Goal: Task Accomplishment & Management: Manage account settings

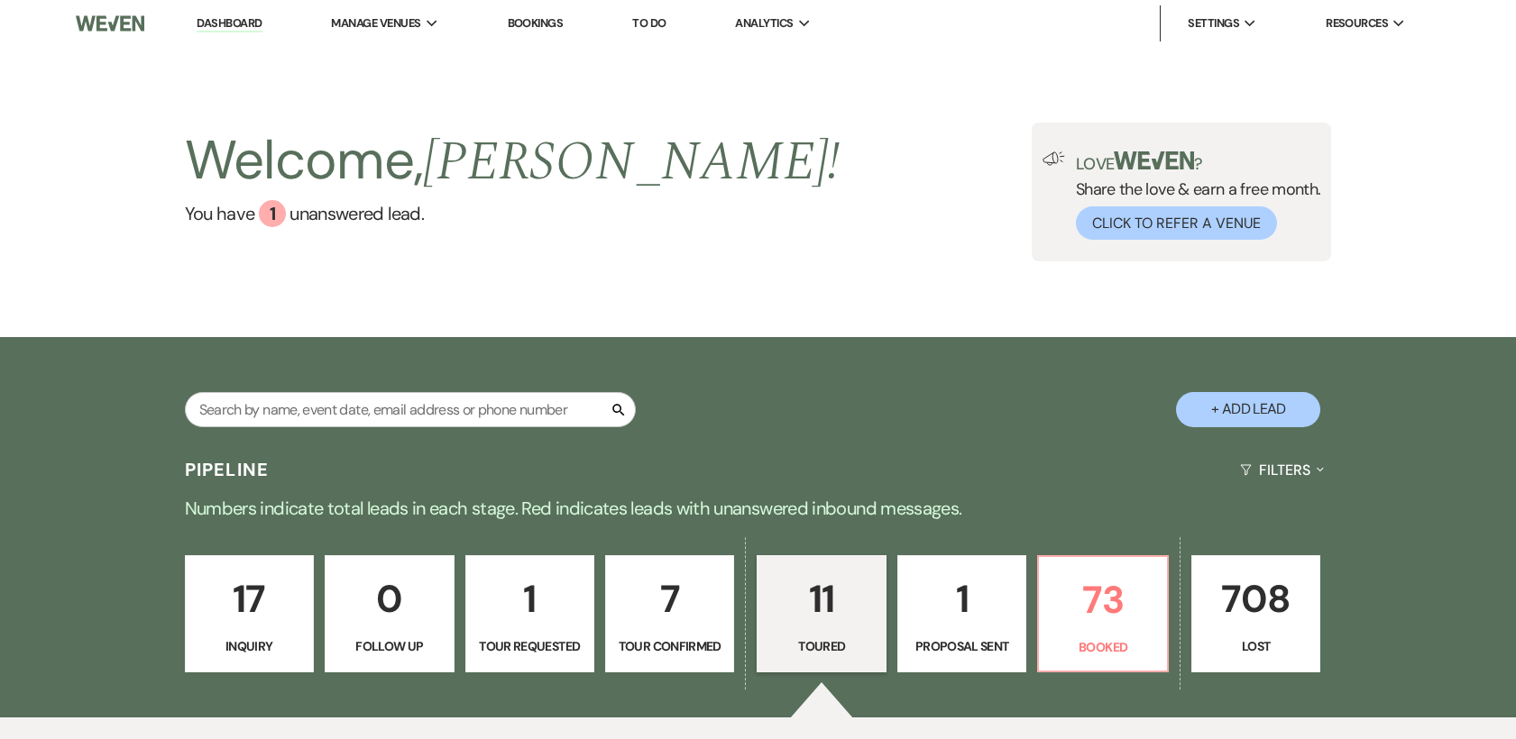
select select "5"
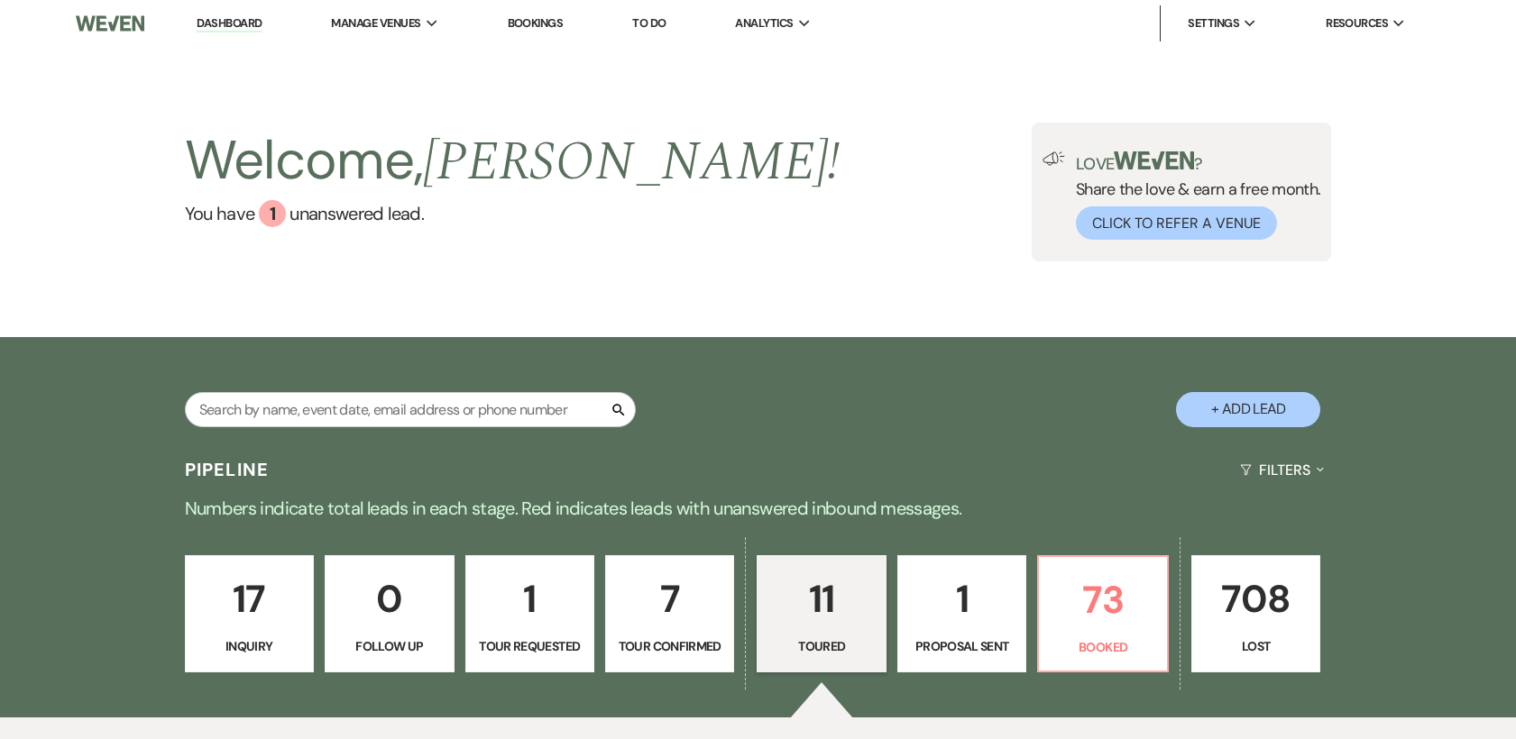
select select "5"
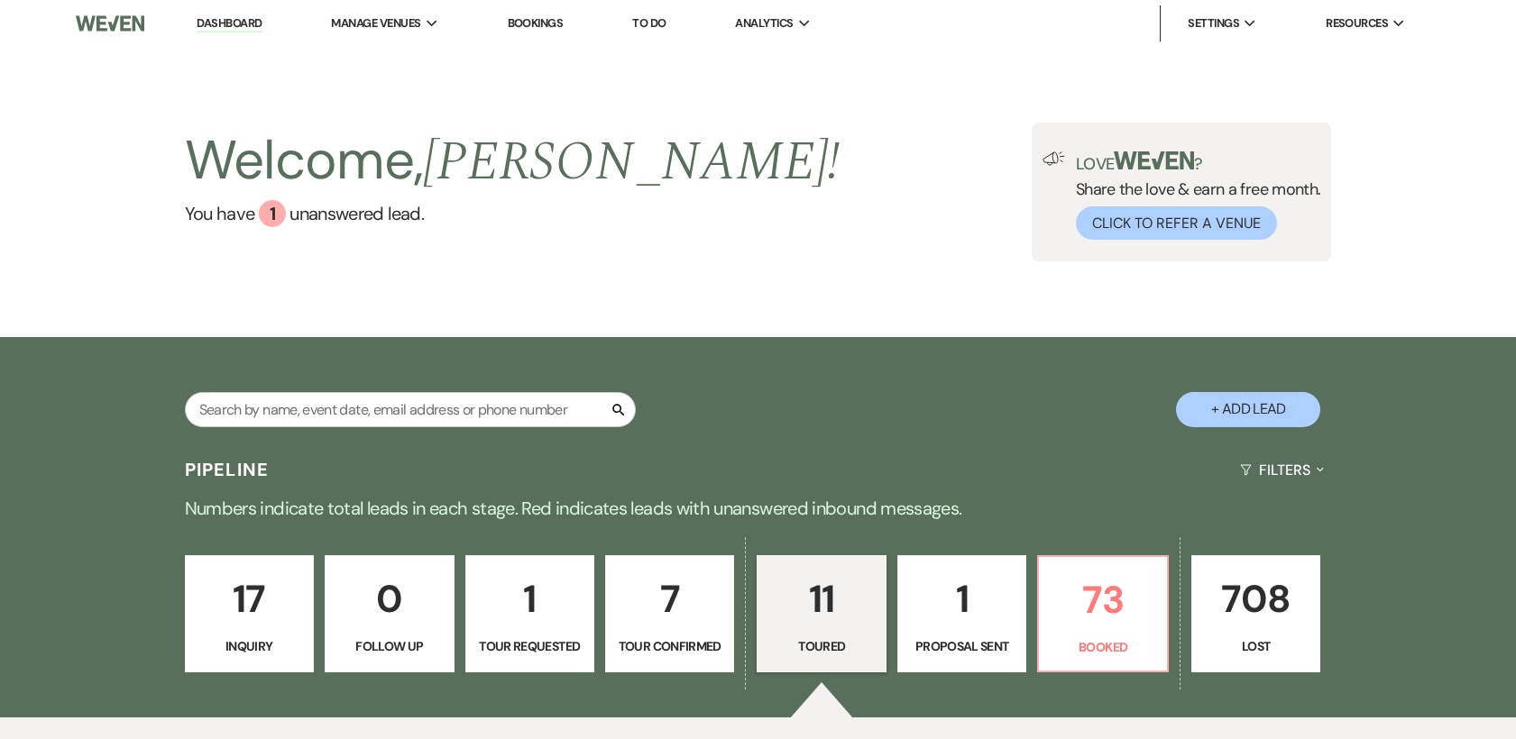
select select "5"
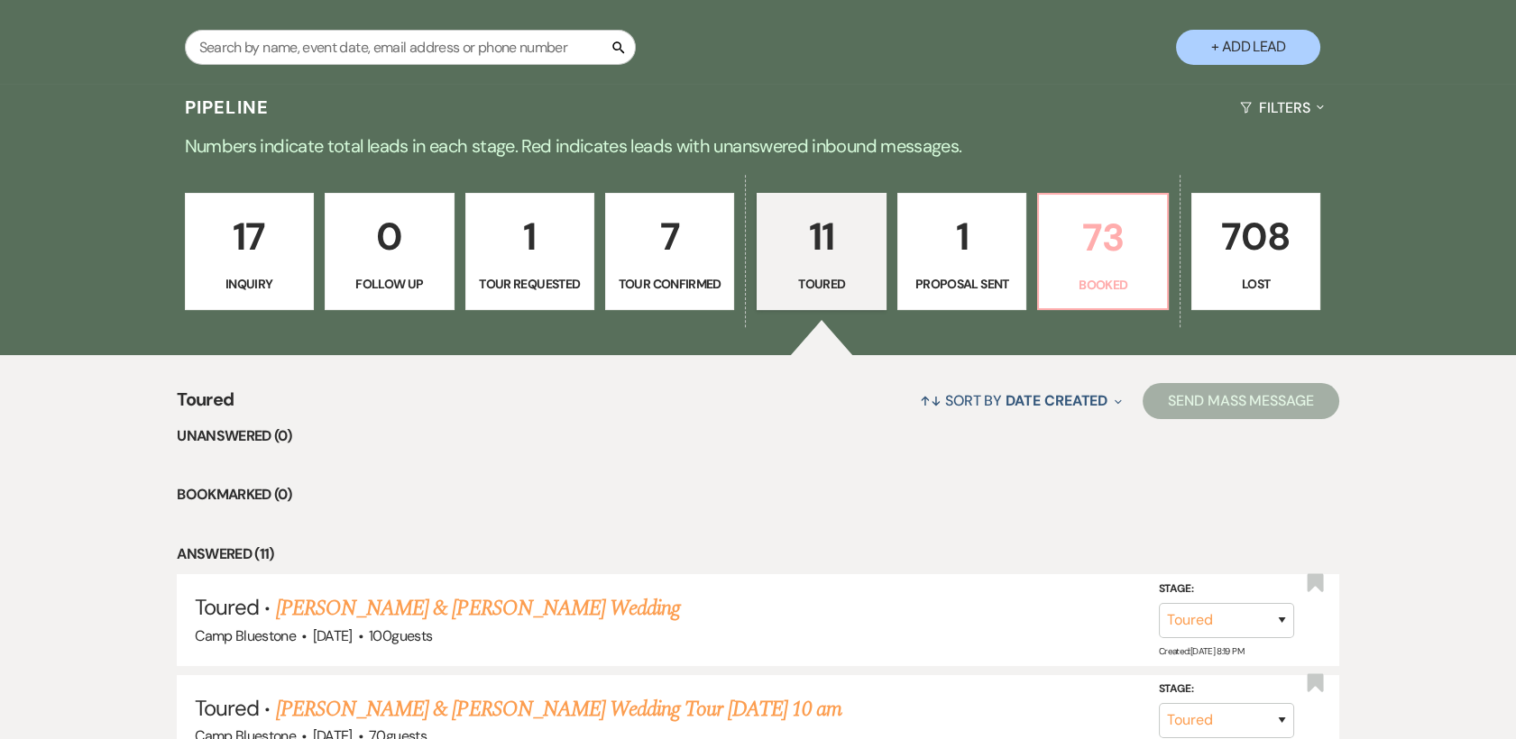
click at [1132, 234] on p "73" at bounding box center [1102, 237] width 105 height 60
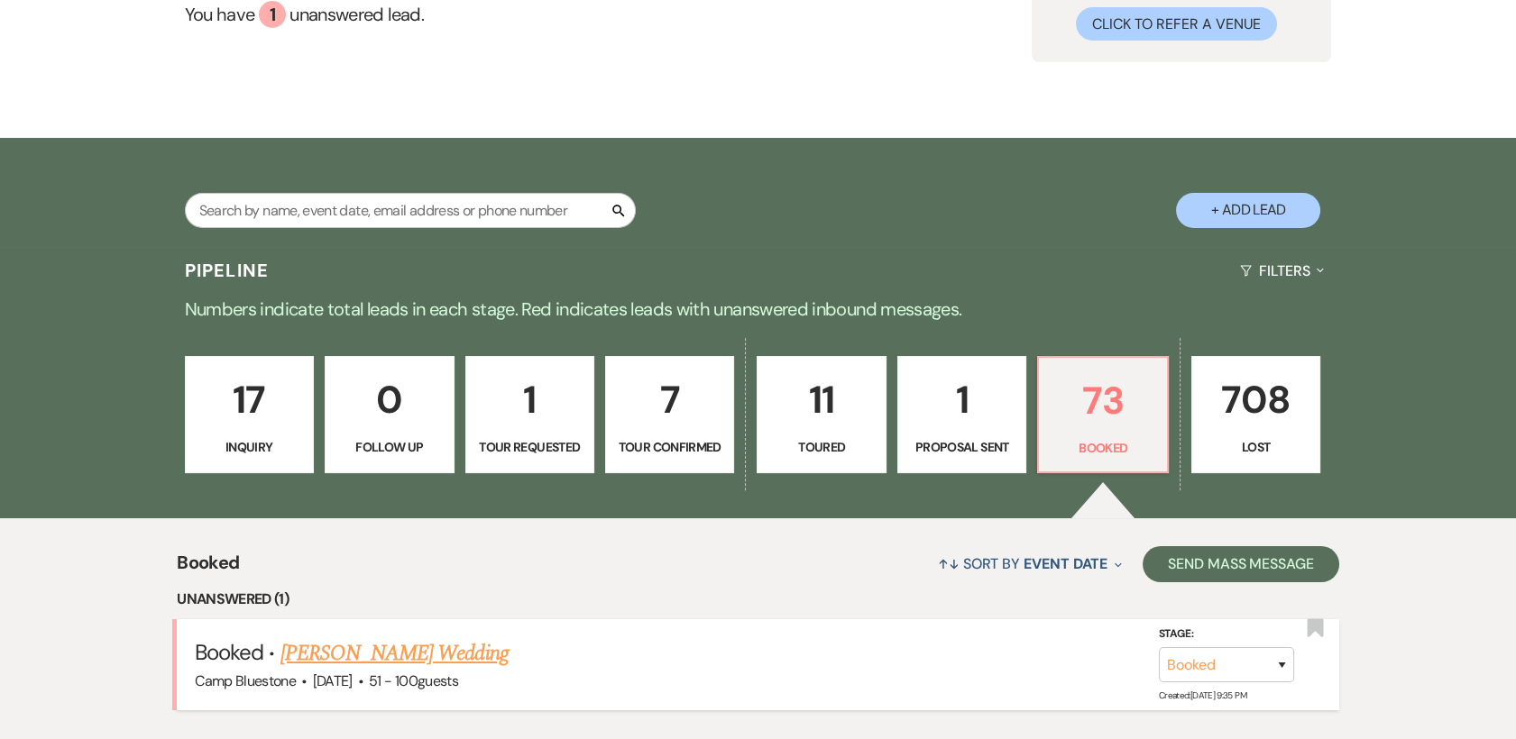
scroll to position [362, 0]
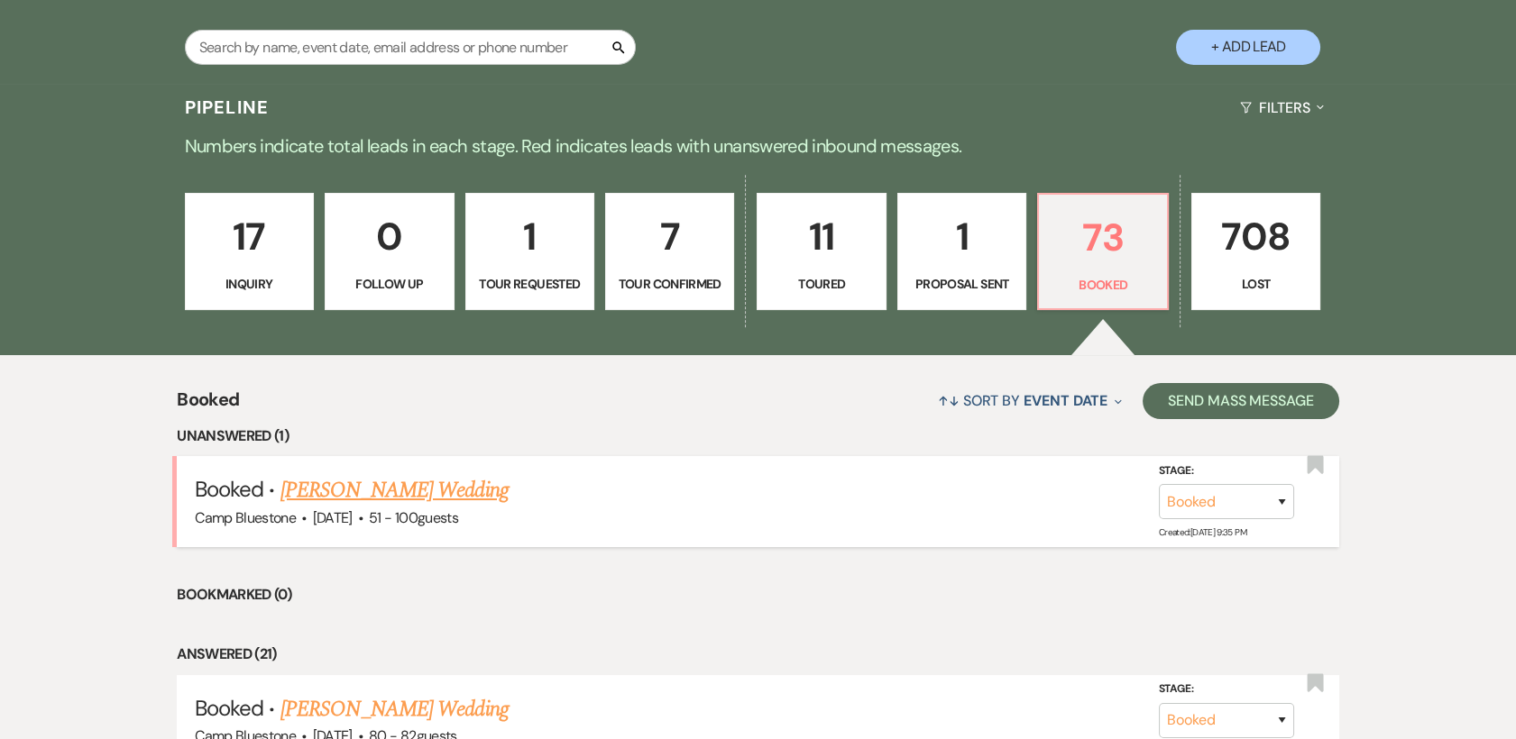
click at [367, 494] on link "[PERSON_NAME] Wedding" at bounding box center [394, 490] width 228 height 32
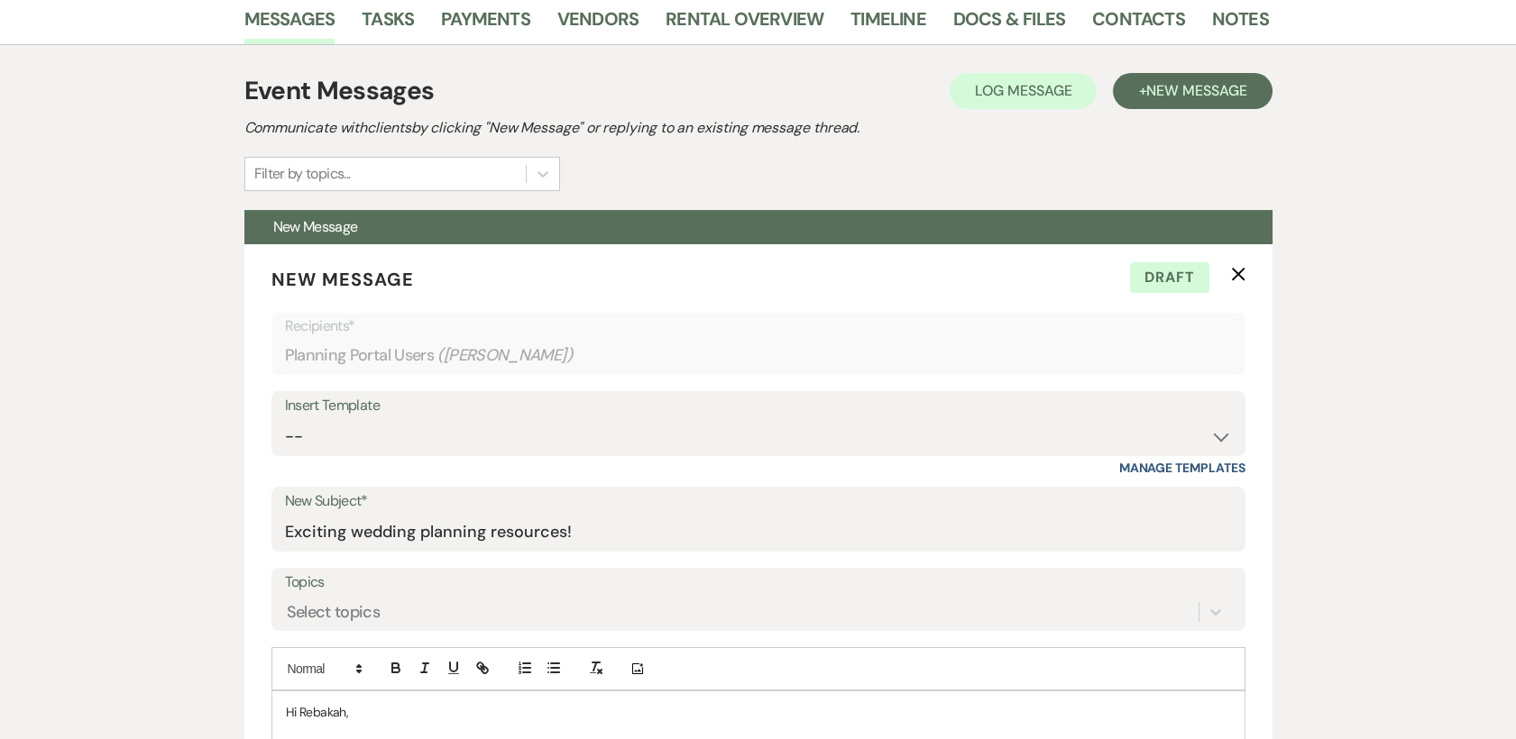
scroll to position [258, 0]
